Goal: Use online tool/utility: Utilize a website feature to perform a specific function

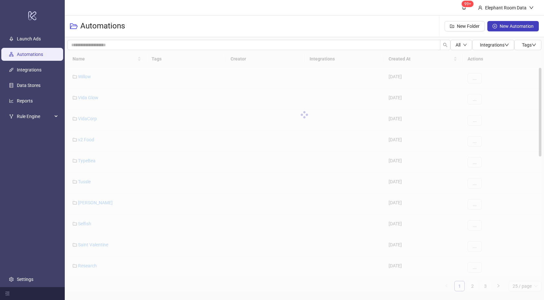
click at [90, 58] on div at bounding box center [304, 115] width 474 height 130
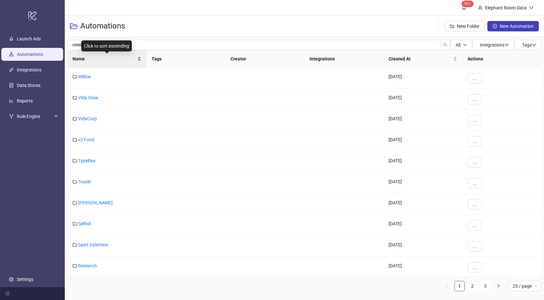
click at [93, 60] on span "Name" at bounding box center [104, 58] width 63 height 7
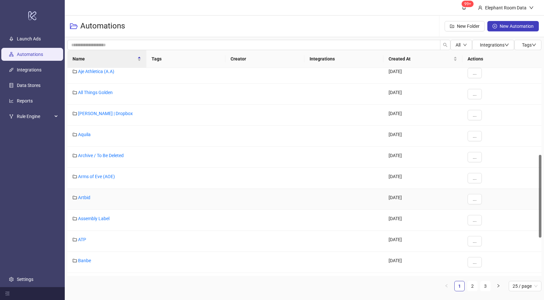
scroll to position [217, 0]
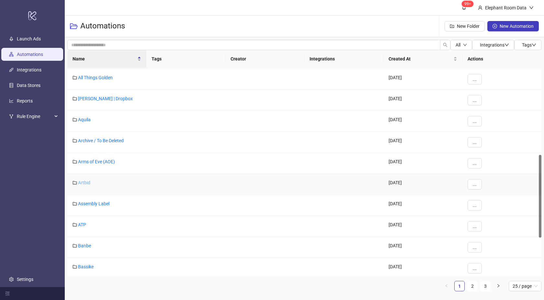
click at [87, 184] on link "Artbid" at bounding box center [84, 182] width 12 height 5
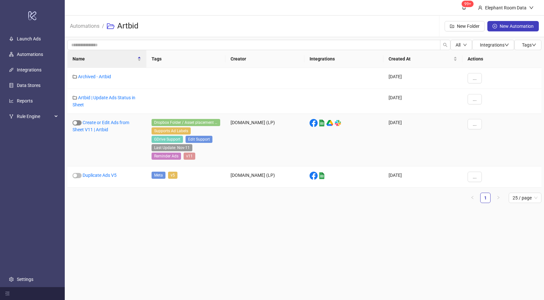
click at [75, 123] on div "button" at bounding box center [75, 123] width 4 height 4
click at [107, 126] on div "Create or Edit Ads from Sheet V11 | Artbid" at bounding box center [106, 140] width 79 height 53
click at [106, 123] on link "Create or Edit Ads from Sheet V11 | Artbid" at bounding box center [101, 126] width 57 height 12
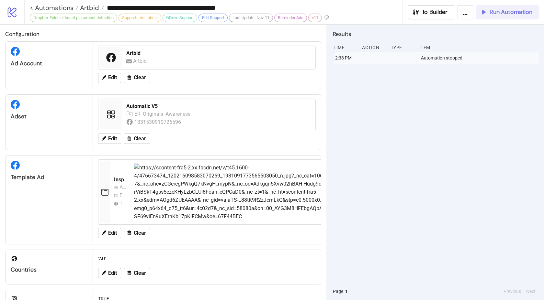
click at [511, 7] on button "Run Automation" at bounding box center [507, 12] width 63 height 14
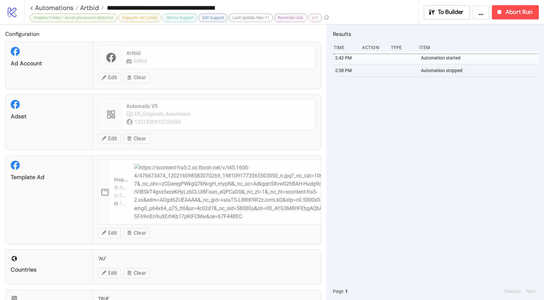
click at [457, 115] on div "2:42 PM Automation started 2:38 PM Automation stopped" at bounding box center [436, 167] width 206 height 231
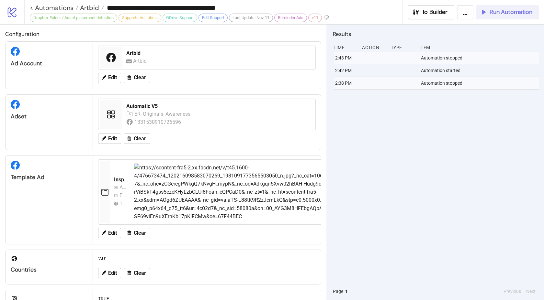
click at [504, 11] on span "Run Automation" at bounding box center [511, 11] width 43 height 7
